Goal: Transaction & Acquisition: Purchase product/service

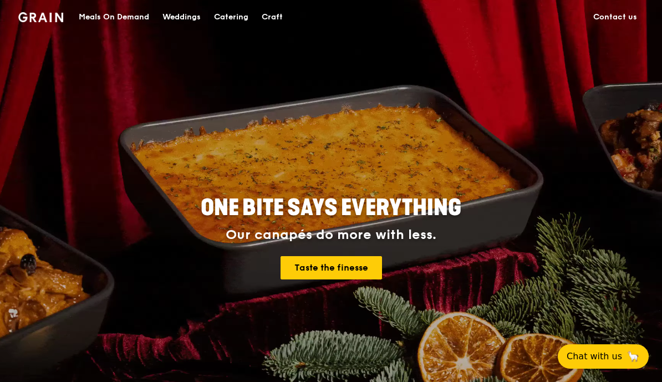
click at [118, 12] on div "Meals On Demand" at bounding box center [114, 17] width 70 height 33
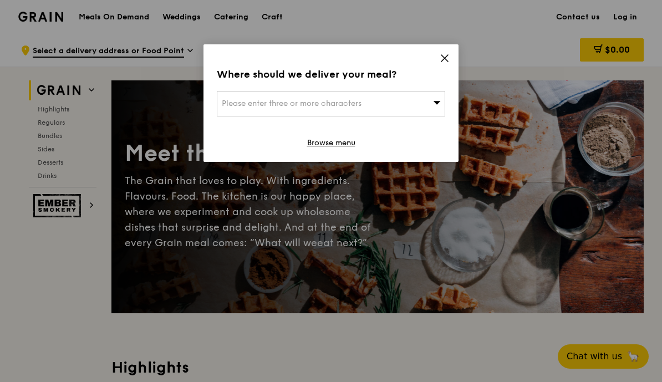
click at [426, 103] on div "Please enter three or more characters" at bounding box center [331, 103] width 228 height 25
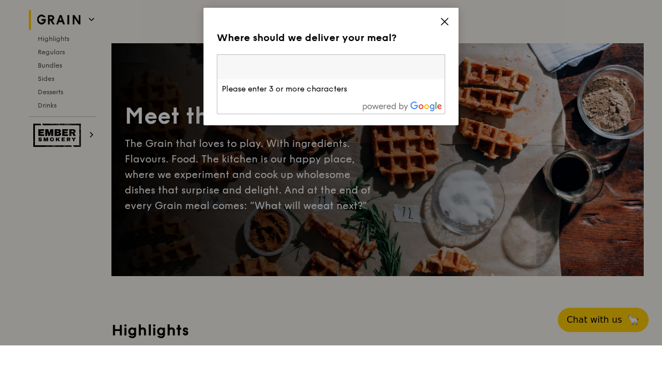
click at [445, 53] on icon at bounding box center [445, 58] width 10 height 10
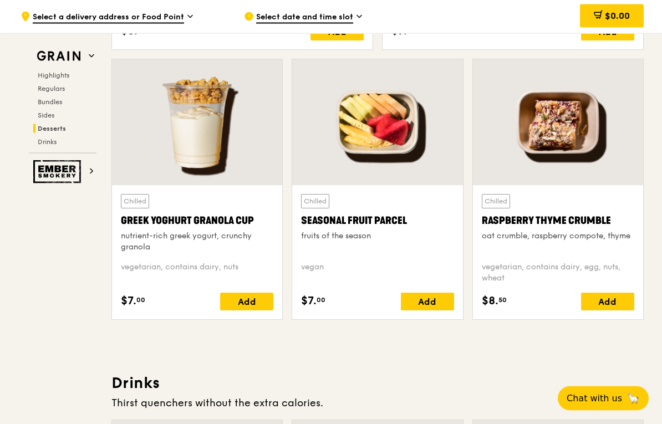
scroll to position [3507, 0]
click at [565, 121] on div at bounding box center [558, 122] width 170 height 126
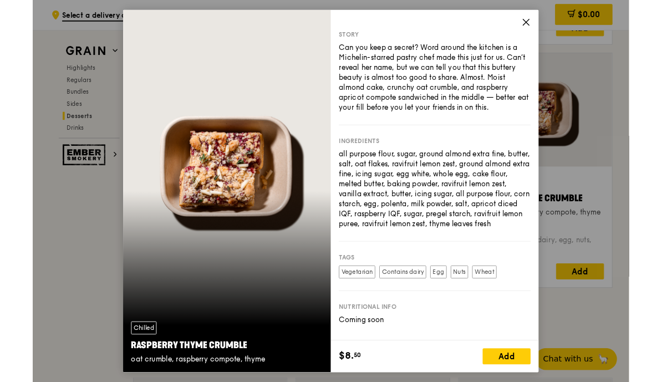
scroll to position [3549, 0]
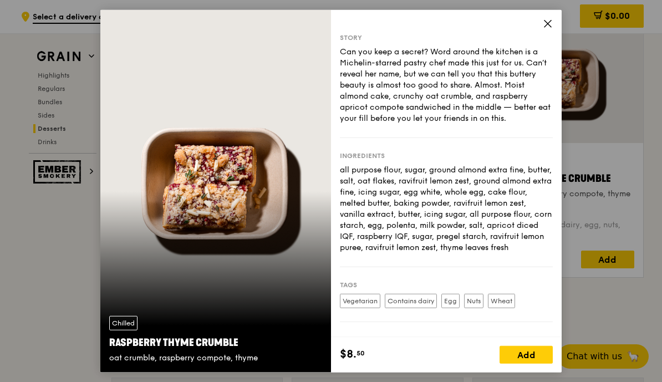
click at [552, 22] on icon at bounding box center [548, 23] width 10 height 10
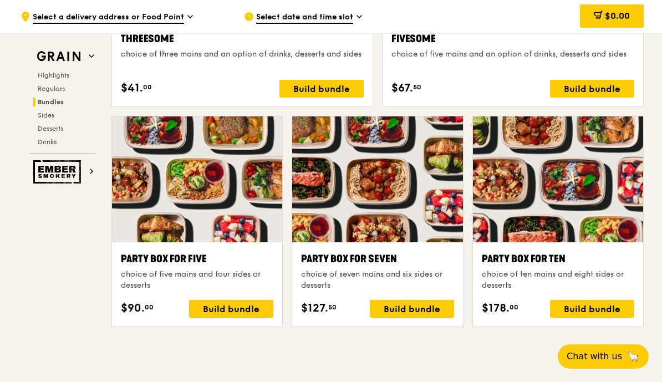
scroll to position [2127, 0]
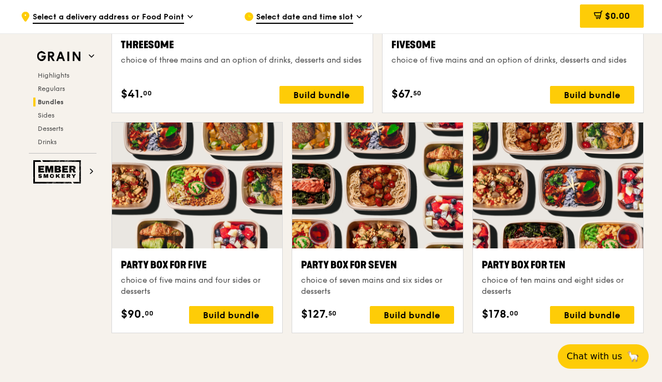
click at [183, 187] on div at bounding box center [197, 186] width 170 height 126
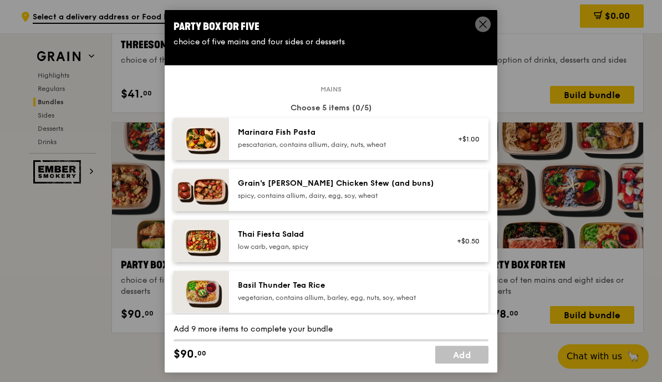
click at [482, 28] on icon at bounding box center [483, 24] width 10 height 10
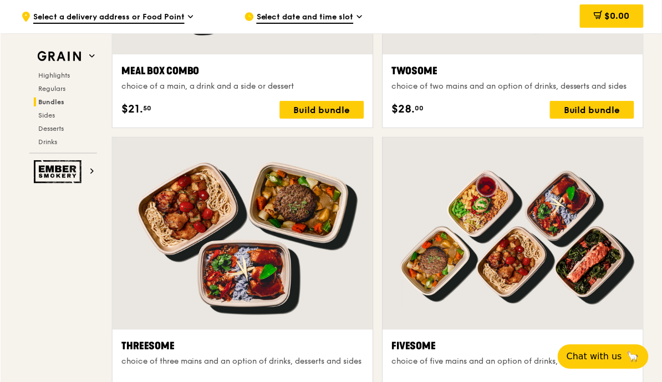
scroll to position [1826, 0]
